Goal: Information Seeking & Learning: Learn about a topic

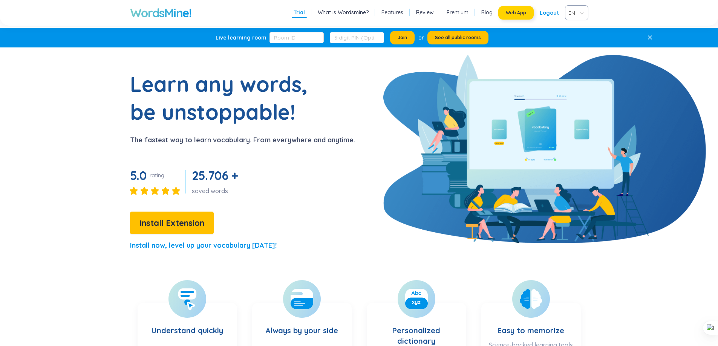
click at [516, 10] on span "Web App" at bounding box center [516, 13] width 20 height 6
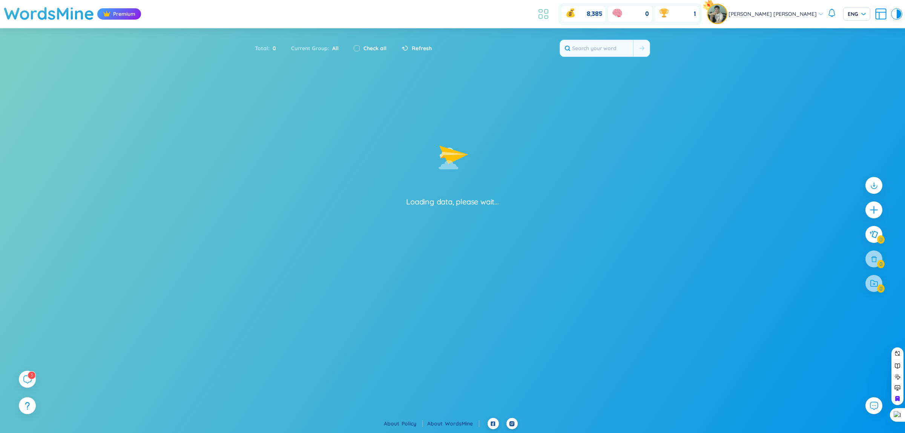
click at [548, 17] on icon at bounding box center [545, 17] width 3 height 3
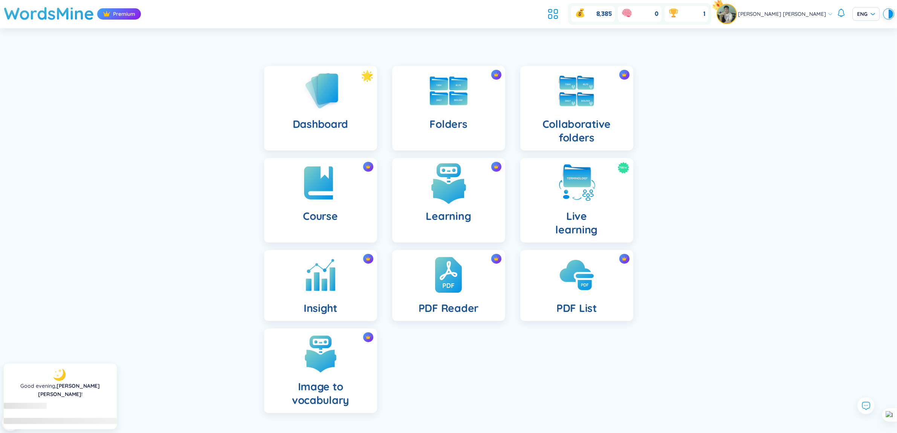
click at [446, 184] on img at bounding box center [448, 182] width 41 height 41
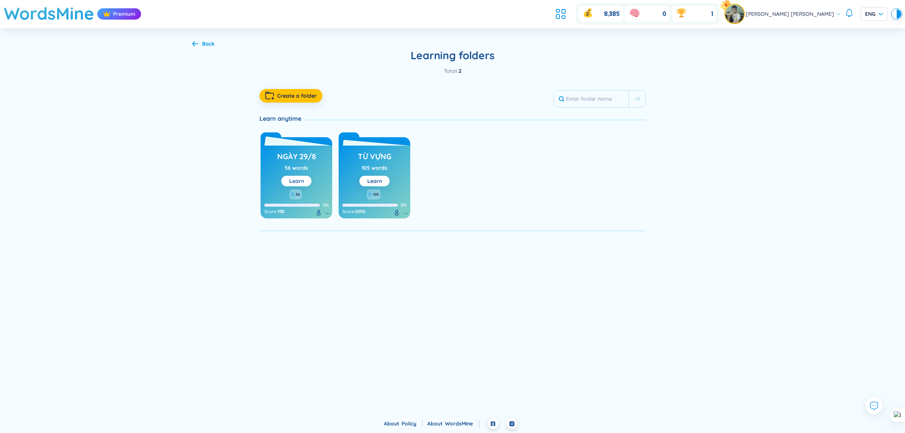
click at [295, 182] on link "Learn" at bounding box center [296, 181] width 15 height 7
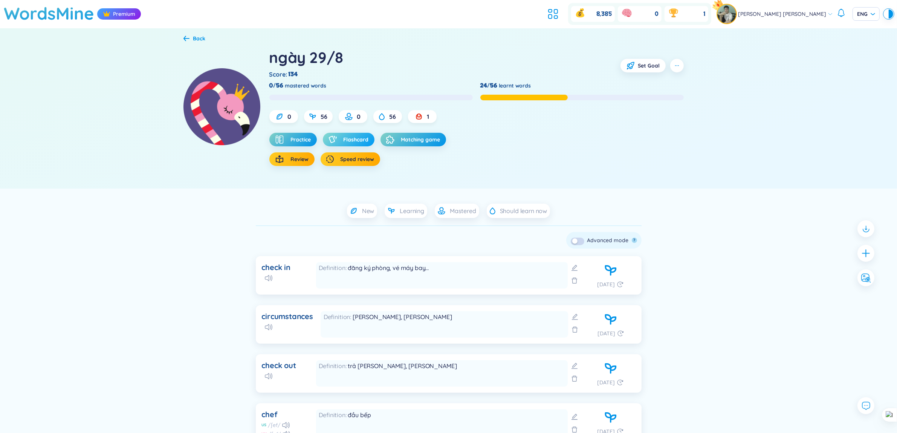
click at [343, 135] on button "Flashcard" at bounding box center [349, 140] width 52 height 14
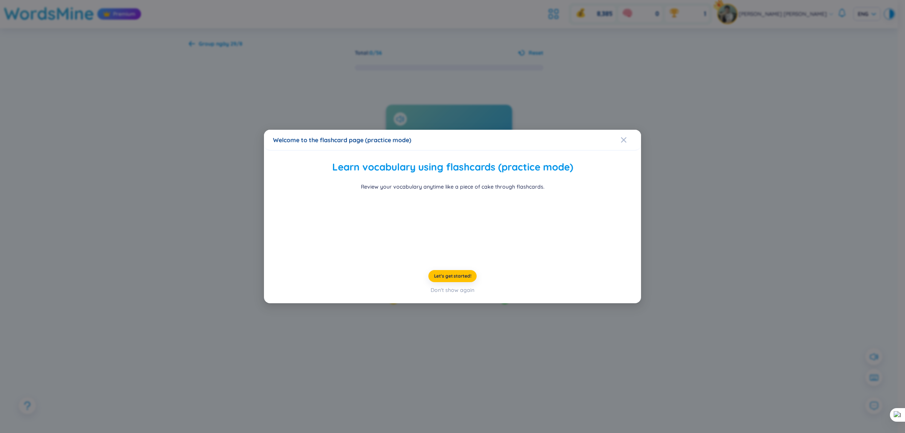
click at [617, 136] on div "Welcome to the flashcard page (practice mode)" at bounding box center [452, 140] width 359 height 8
click at [622, 137] on icon "Close" at bounding box center [623, 140] width 6 height 6
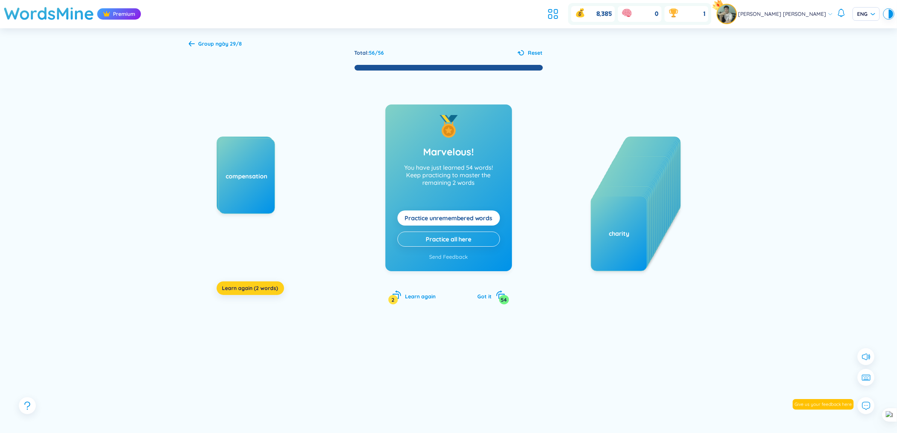
click at [223, 289] on span "Learn again (2 words)" at bounding box center [250, 288] width 56 height 8
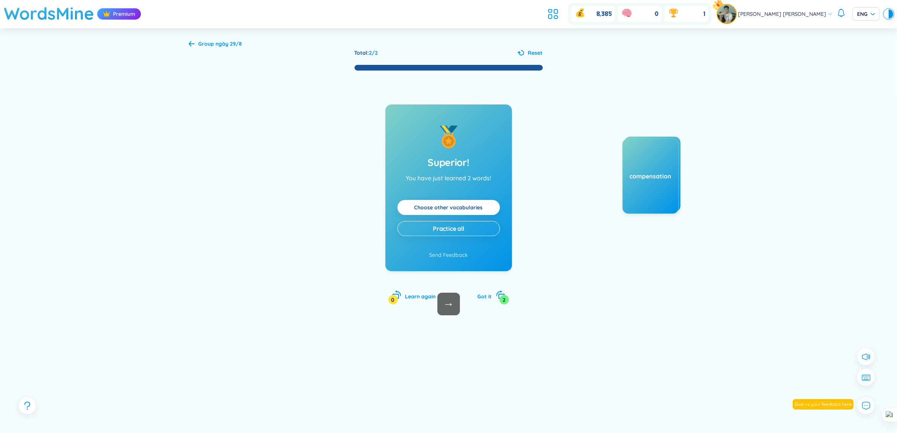
click at [221, 50] on div "Total : 2 / 2 Reset Superior! You have just learned 2 words! Choose other vocab…" at bounding box center [449, 243] width 520 height 389
click at [217, 46] on div "Group ngày 29/8" at bounding box center [221, 44] width 44 height 8
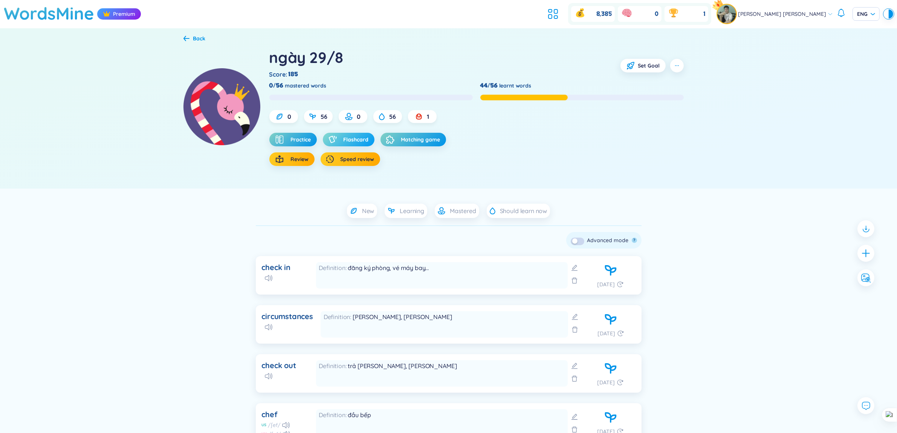
click at [344, 140] on span "Flashcard" at bounding box center [356, 140] width 25 height 8
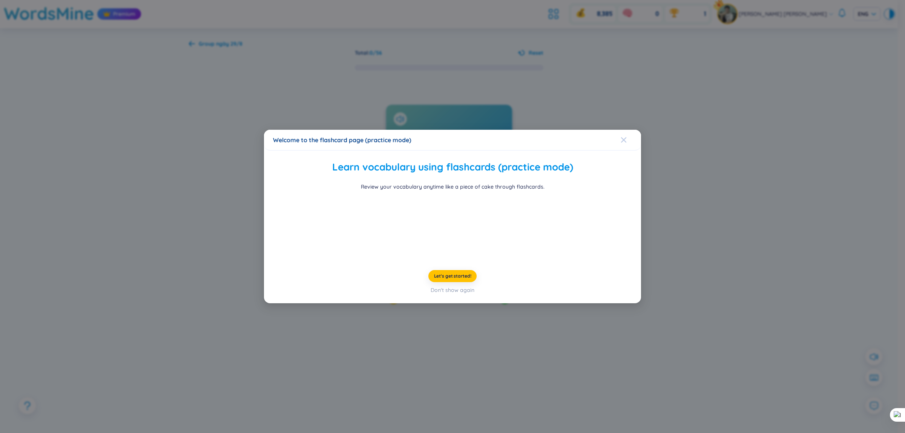
click at [624, 130] on div "Close" at bounding box center [623, 140] width 6 height 20
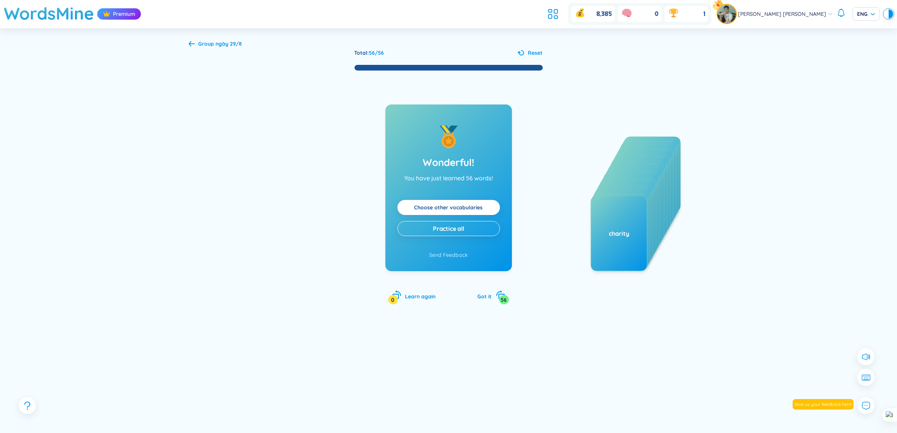
click at [230, 42] on b "ngày 29/8" at bounding box center [229, 43] width 26 height 7
